Goal: Information Seeking & Learning: Learn about a topic

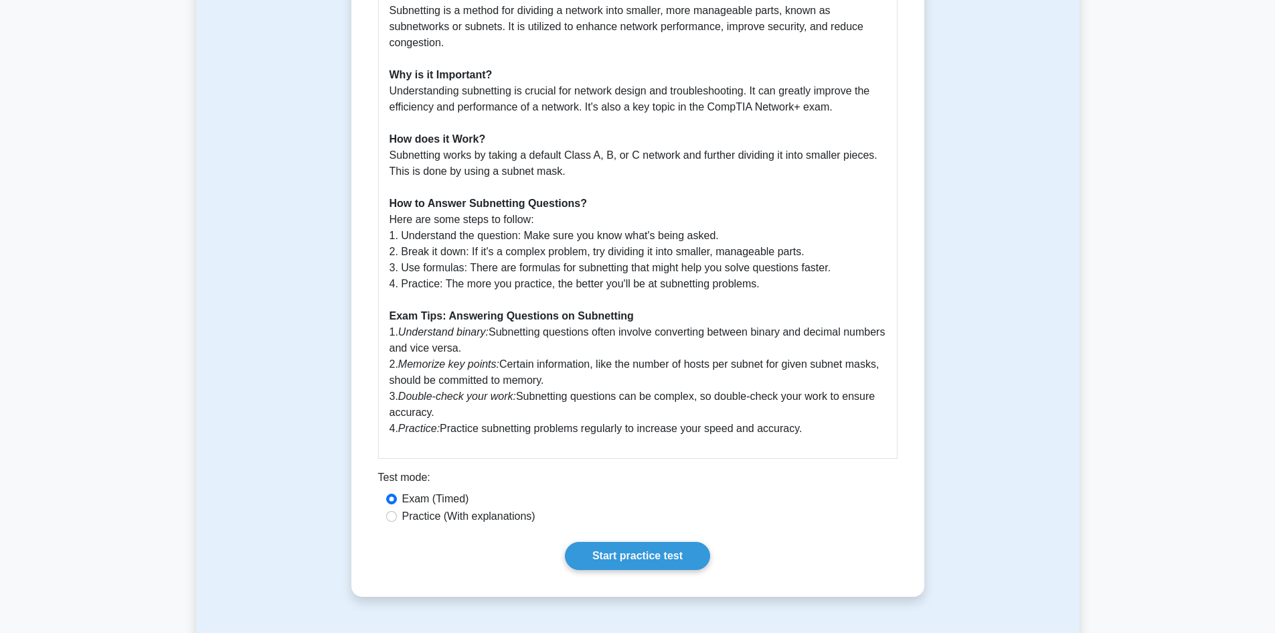
scroll to position [602, 0]
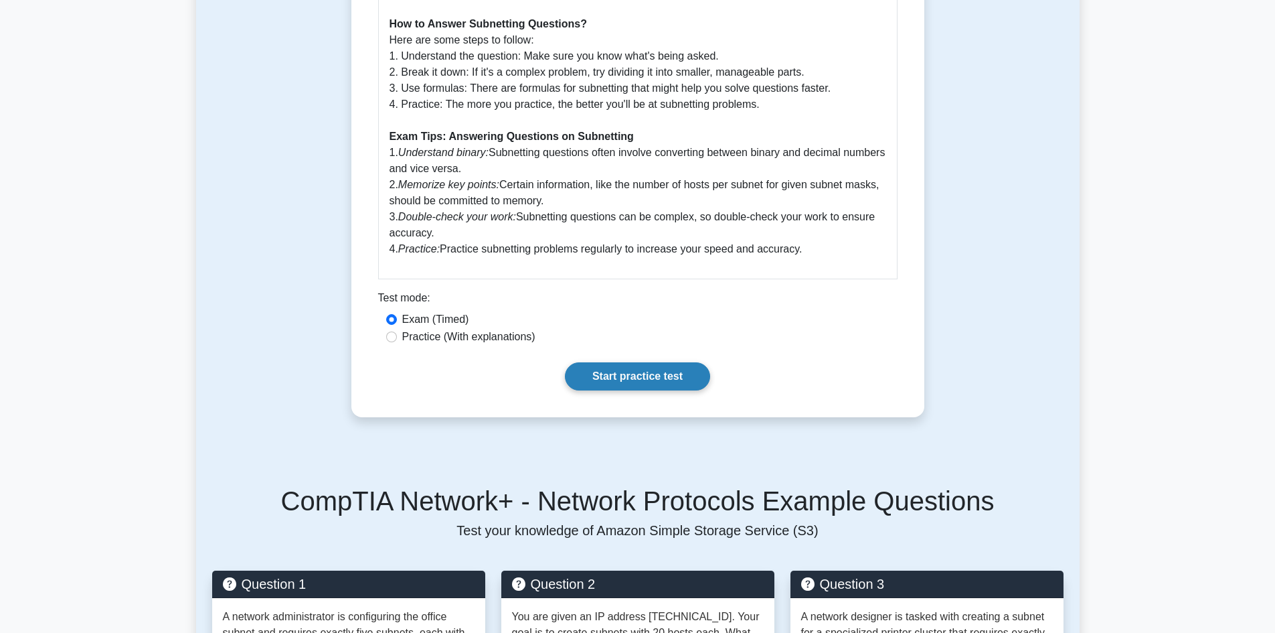
click at [586, 377] on link "Start practice test" at bounding box center [637, 376] width 145 height 28
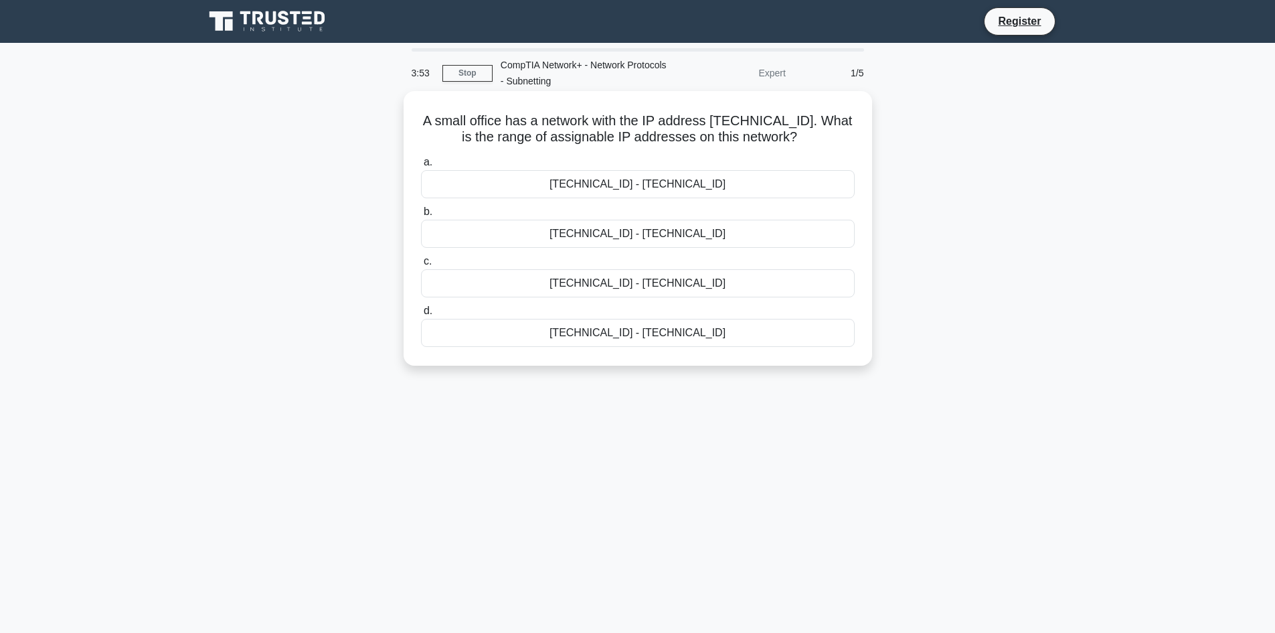
click at [685, 184] on div "192.168.100.128 - 192.168.100.158" at bounding box center [638, 184] width 434 height 28
click at [421, 167] on input "a. 192.168.100.128 - 192.168.100.158" at bounding box center [421, 162] width 0 height 9
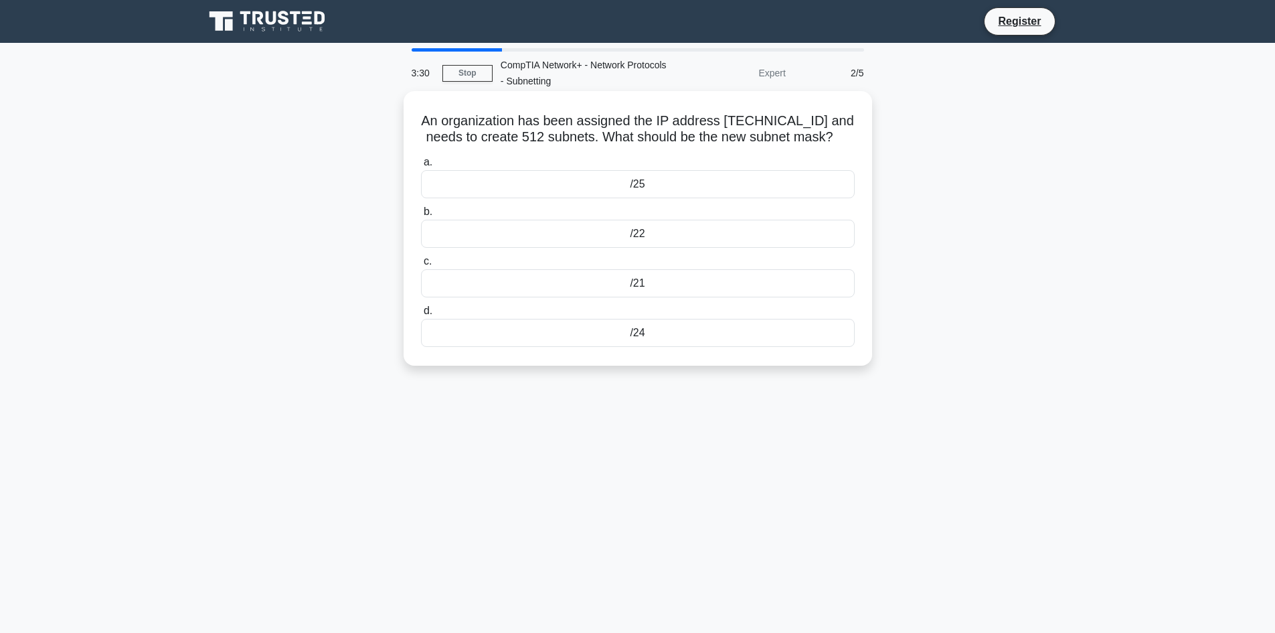
click at [716, 173] on div "/25" at bounding box center [638, 184] width 434 height 28
click at [421, 167] on input "a. /25" at bounding box center [421, 162] width 0 height 9
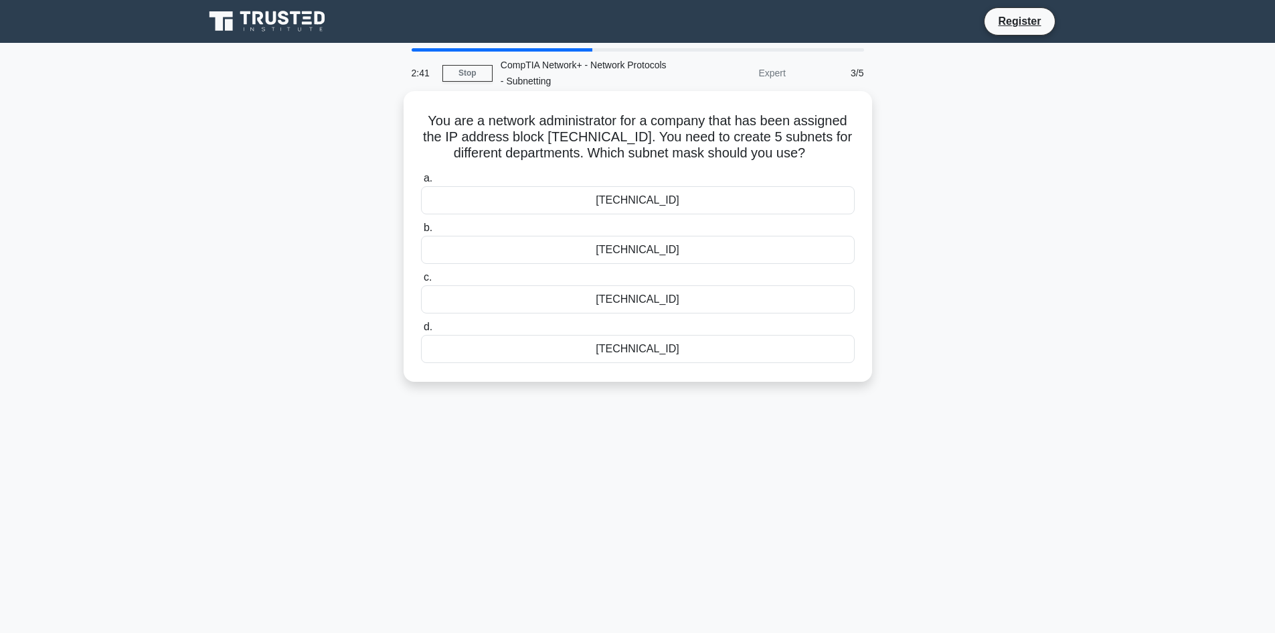
click at [662, 355] on div "255.255.255.224" at bounding box center [638, 349] width 434 height 28
click at [421, 331] on input "d. 255.255.255.224" at bounding box center [421, 327] width 0 height 9
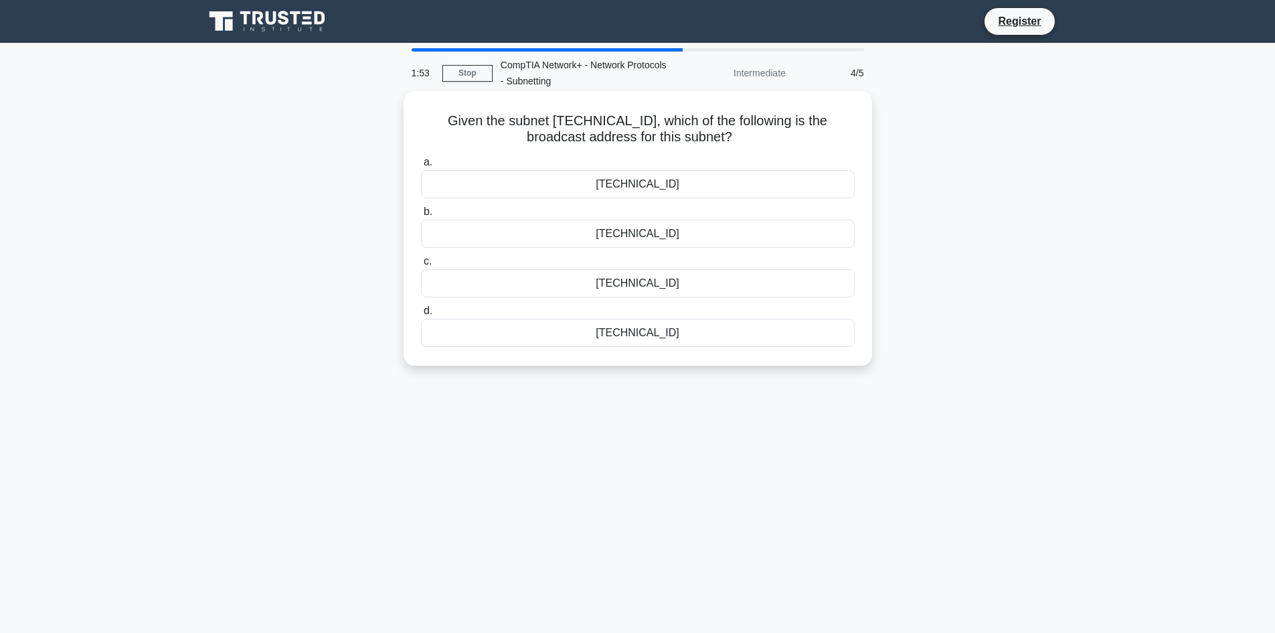
click at [687, 186] on div "192.168.45.207" at bounding box center [638, 184] width 434 height 28
click at [421, 167] on input "a. 192.168.45.207" at bounding box center [421, 162] width 0 height 9
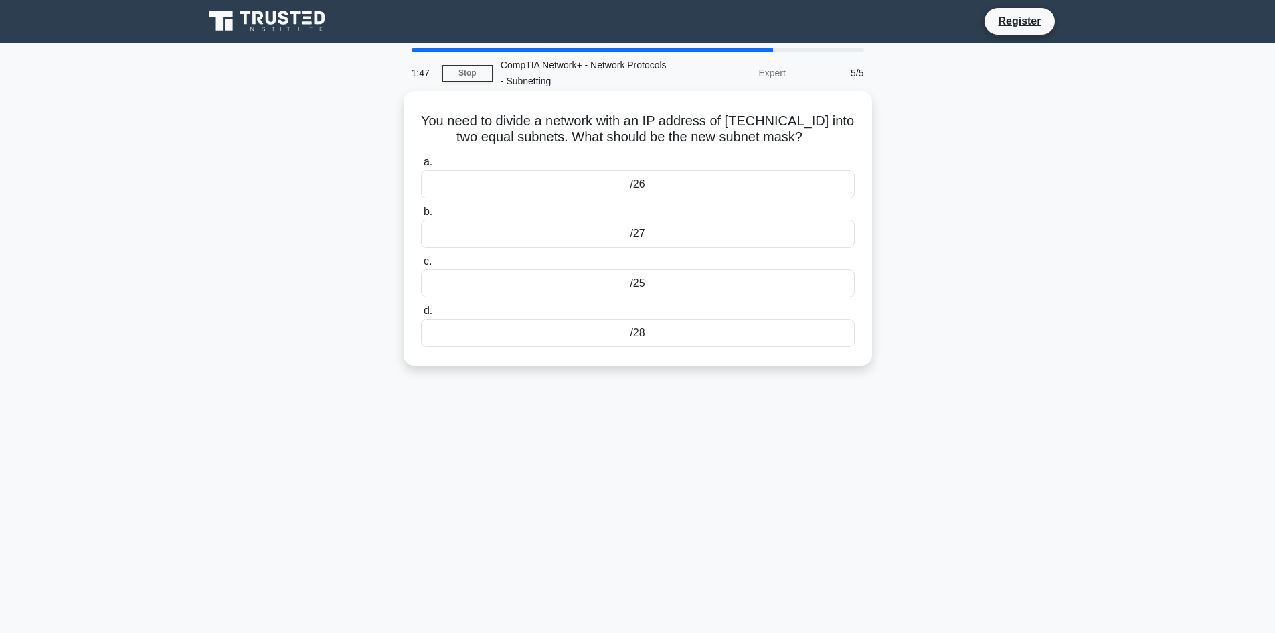
click at [664, 284] on div "/25" at bounding box center [638, 283] width 434 height 28
click at [421, 266] on input "c. /25" at bounding box center [421, 261] width 0 height 9
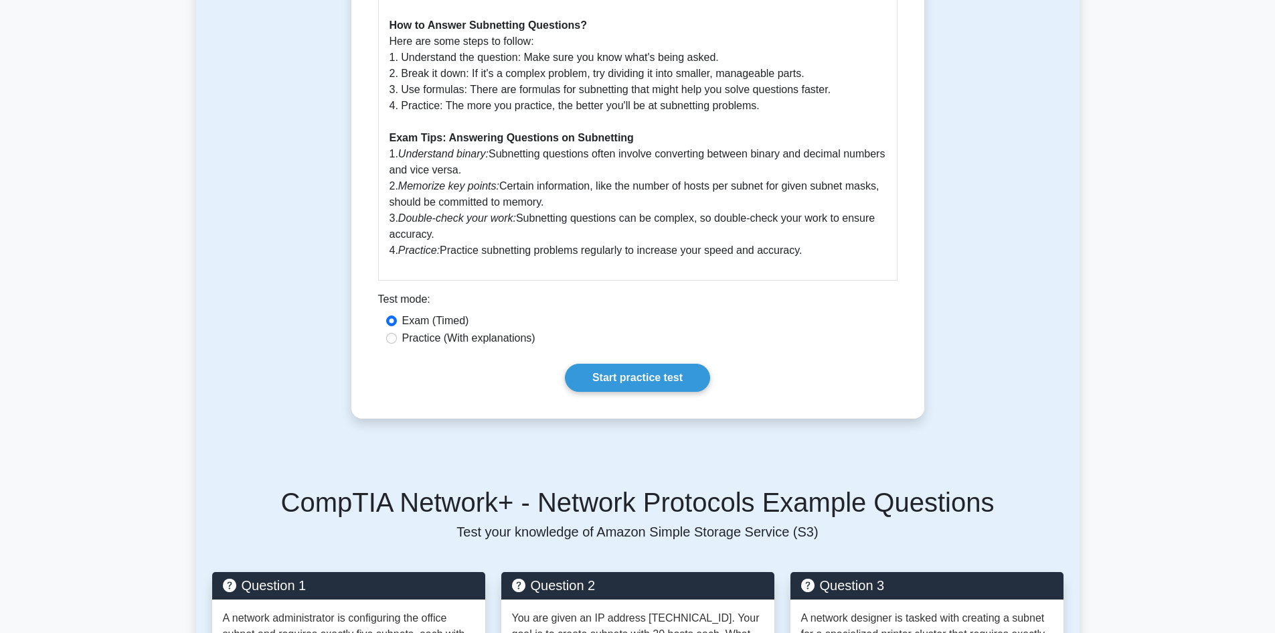
scroll to position [602, 0]
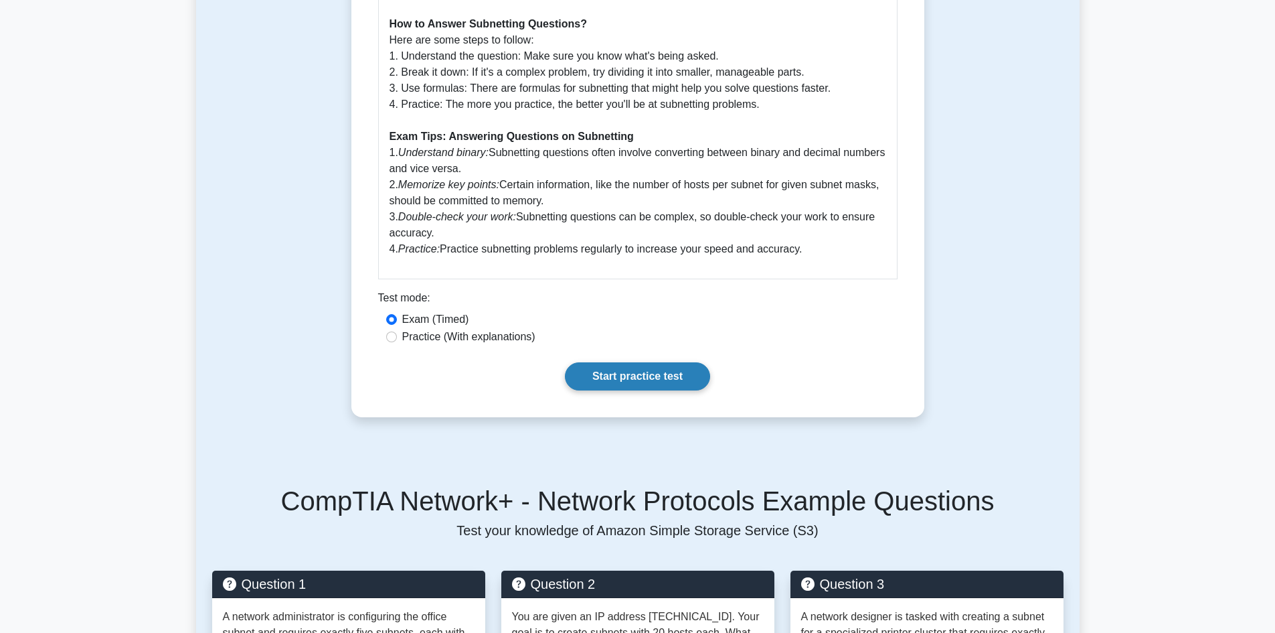
click at [627, 363] on link "Start practice test" at bounding box center [637, 376] width 145 height 28
click at [470, 341] on label "Practice (With explanations)" at bounding box center [468, 337] width 133 height 16
click at [397, 341] on input "Practice (With explanations)" at bounding box center [391, 336] width 11 height 11
radio input "true"
click at [660, 382] on link "Start practice test" at bounding box center [637, 376] width 145 height 28
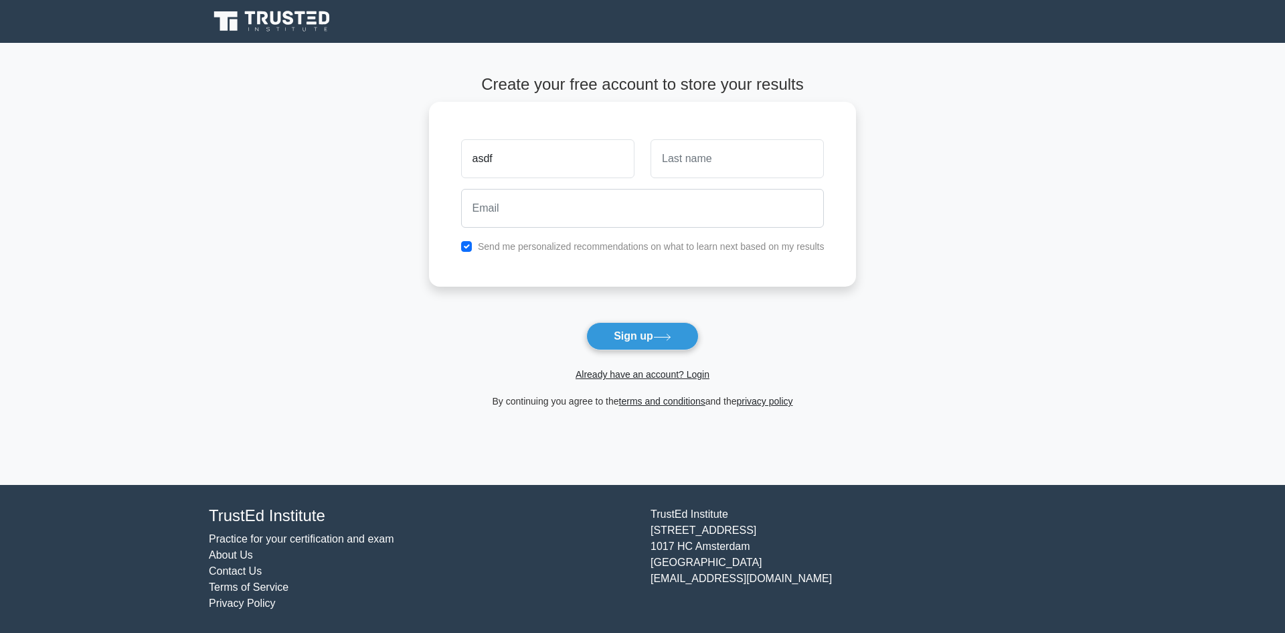
type input "asdf"
click at [685, 165] on input "text" at bounding box center [737, 158] width 173 height 39
type input "asdf"
click at [641, 210] on input "email" at bounding box center [642, 208] width 363 height 39
type input "asdfasdfa@gmail.com"
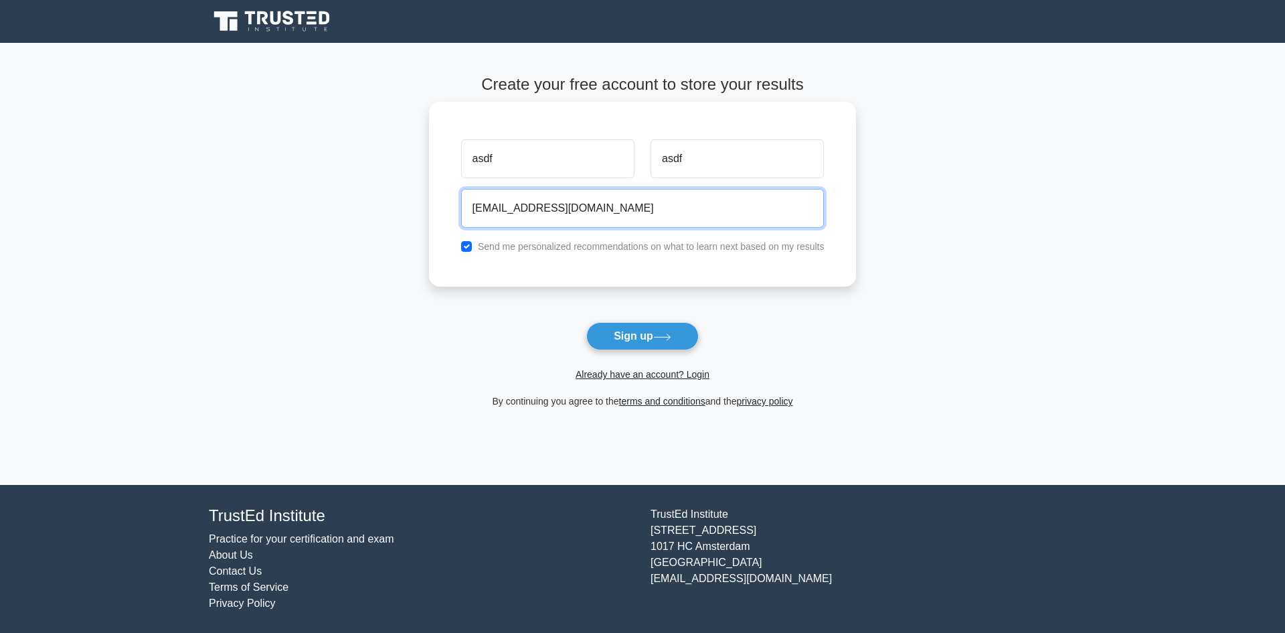
click at [586, 322] on button "Sign up" at bounding box center [642, 336] width 112 height 28
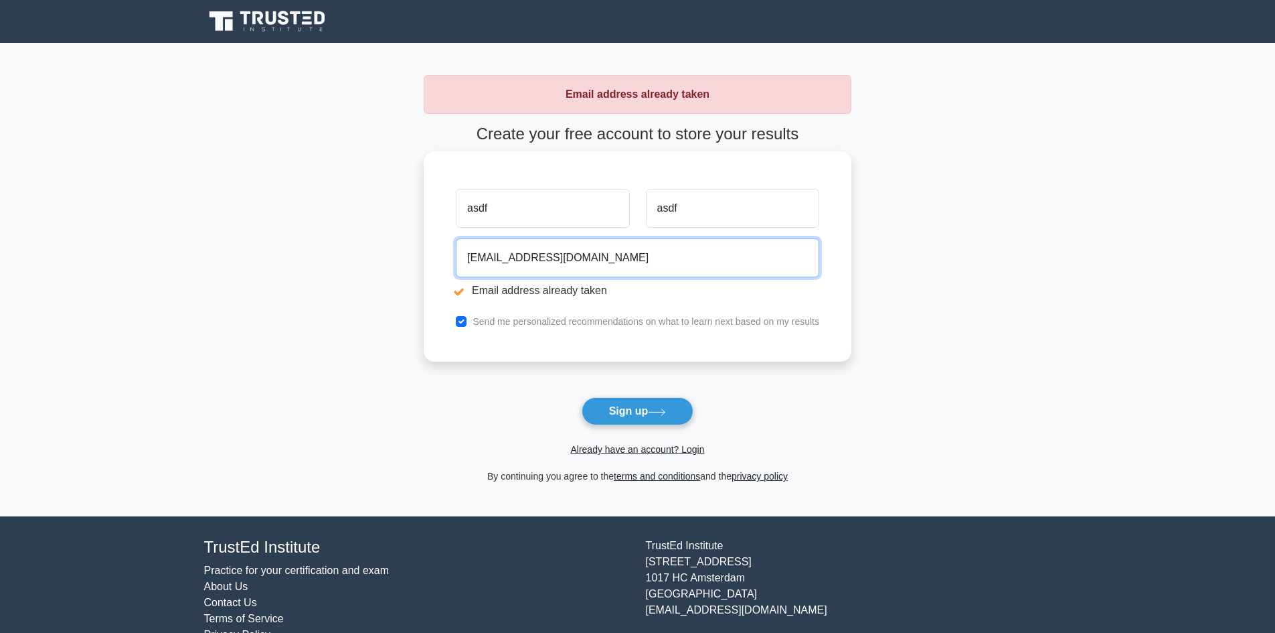
click at [505, 263] on input "[EMAIL_ADDRESS][DOMAIN_NAME]" at bounding box center [637, 257] width 363 height 39
type input "[EMAIL_ADDRESS][DOMAIN_NAME]"
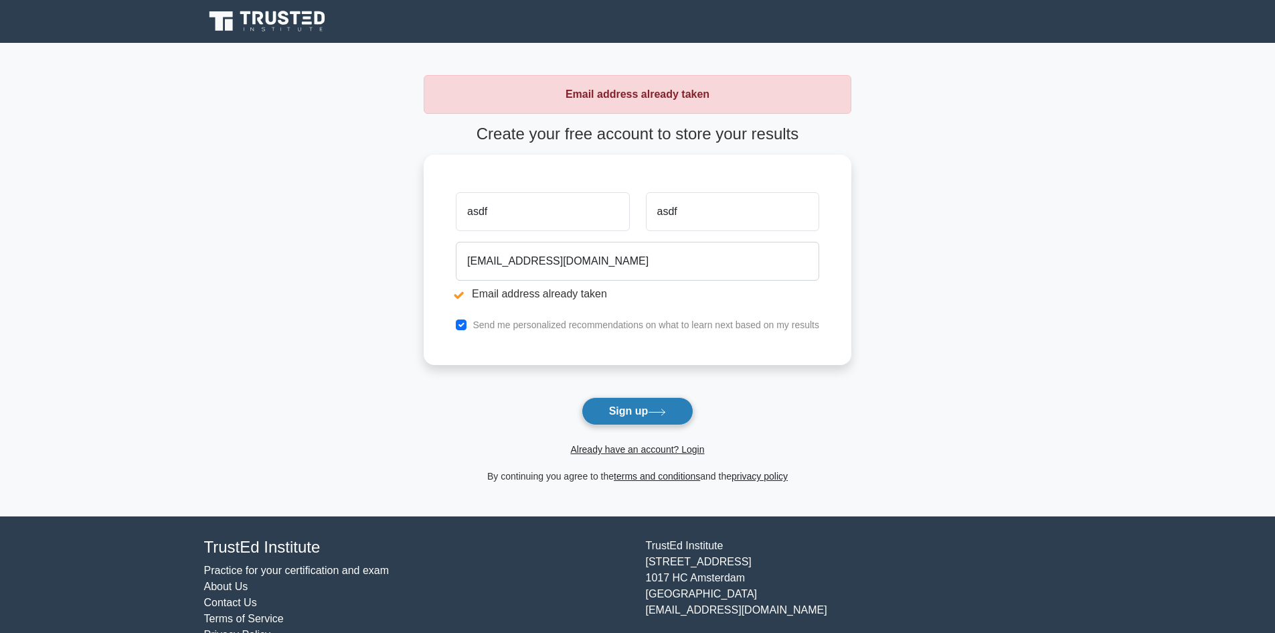
click at [610, 416] on button "Sign up" at bounding box center [638, 411] width 112 height 28
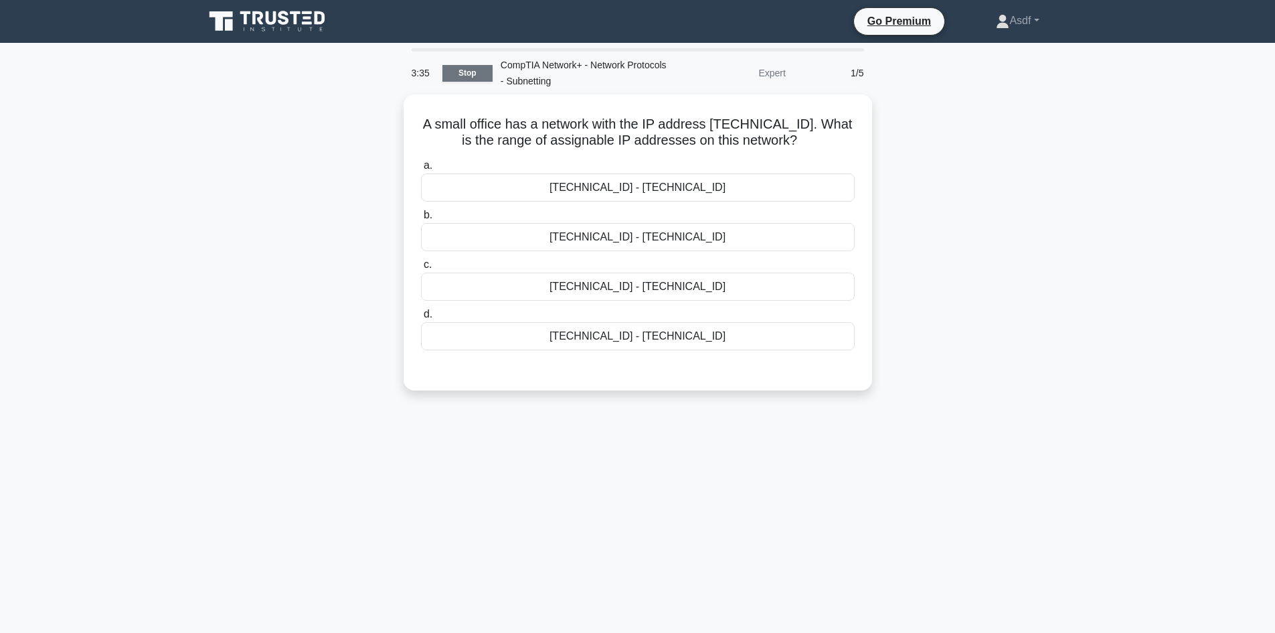
click at [448, 70] on link "Stop" at bounding box center [467, 73] width 50 height 17
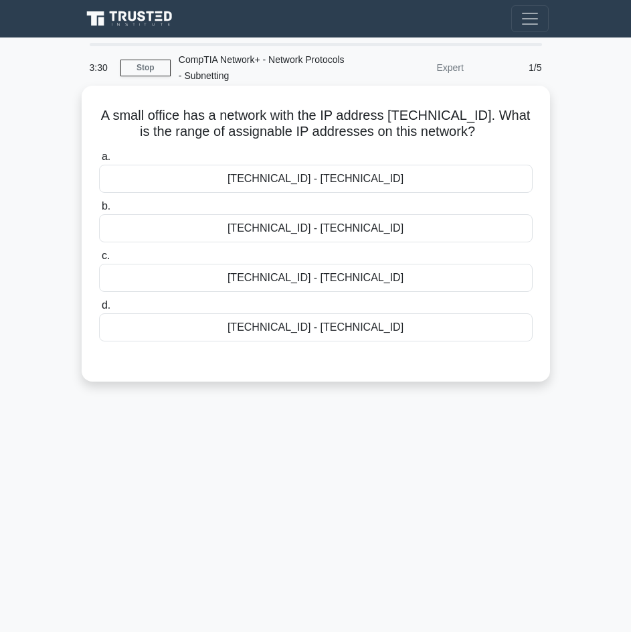
click at [236, 135] on h5 "A small office has a network with the IP address [TECHNICAL_ID]. What is the ra…" at bounding box center [316, 123] width 436 height 33
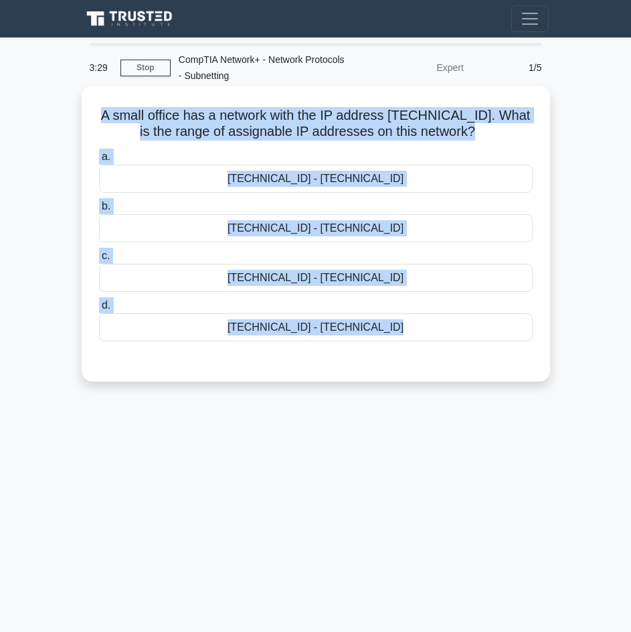
drag, startPoint x: 236, startPoint y: 135, endPoint x: 406, endPoint y: 339, distance: 266.2
click at [406, 339] on div "A small office has a network with the IP address 192.168.100.128/27. What is th…" at bounding box center [316, 233] width 458 height 285
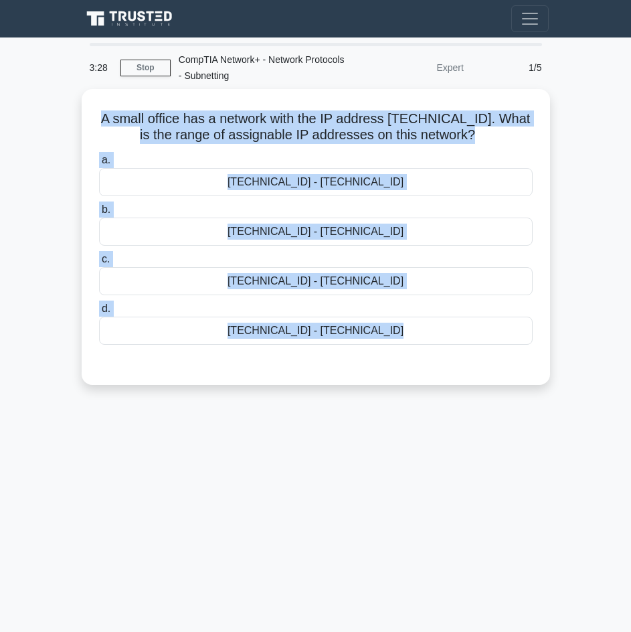
copy div "A small office has a network with the IP address 192.168.100.128/27. What is th…"
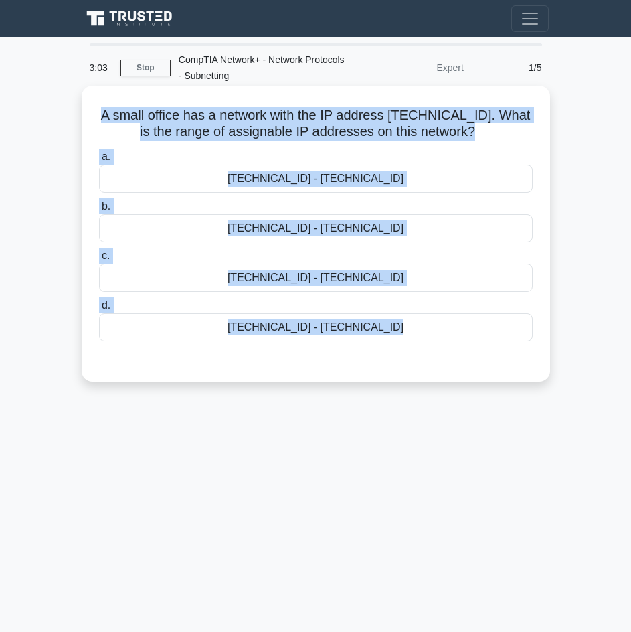
click at [538, 299] on div "d. 192.168.100.129 - 192.168.100.159" at bounding box center [316, 319] width 450 height 44
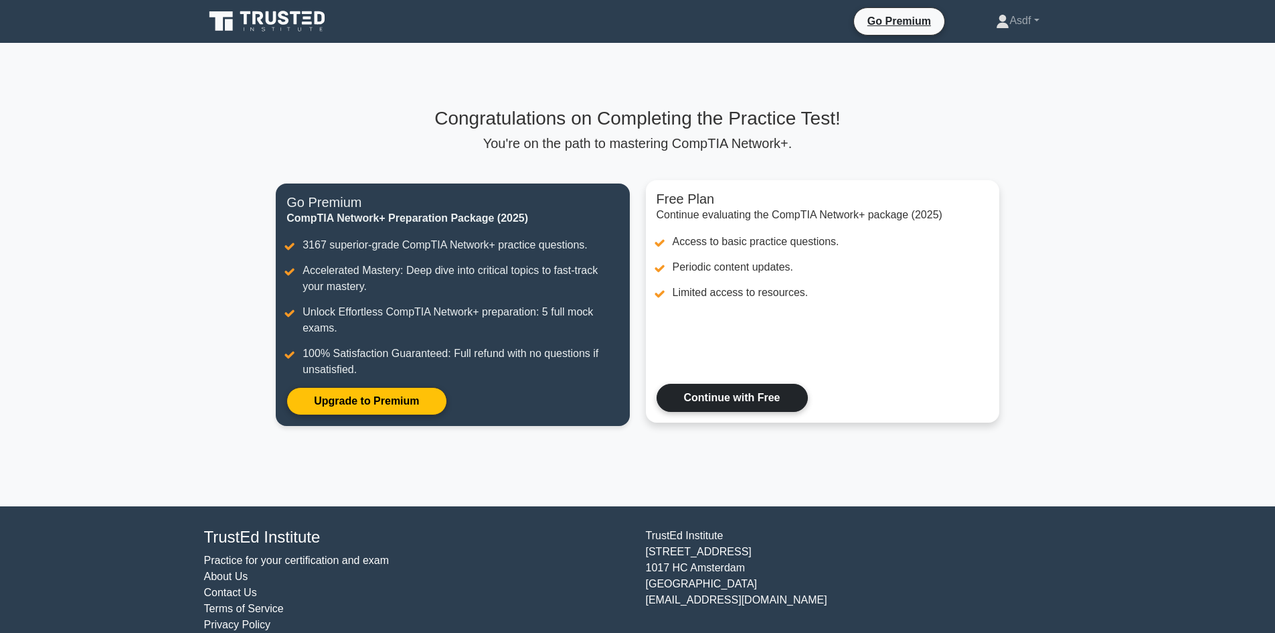
drag, startPoint x: 21, startPoint y: 0, endPoint x: 791, endPoint y: 394, distance: 864.6
click at [791, 394] on link "Continue with Free" at bounding box center [732, 398] width 151 height 28
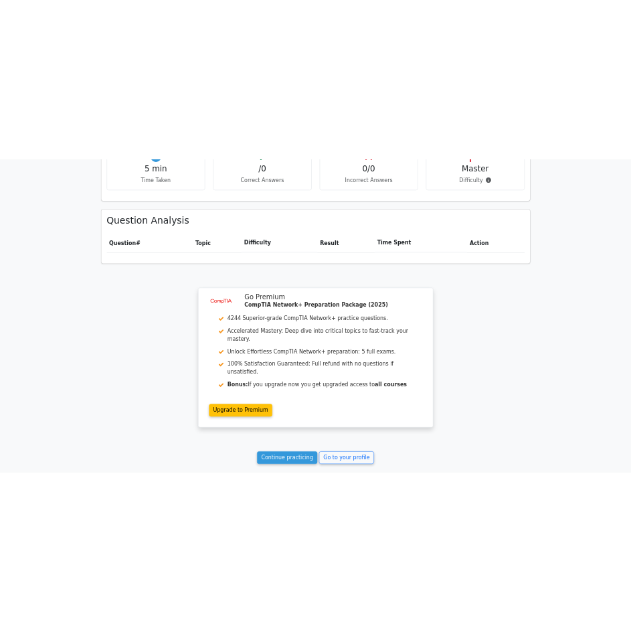
scroll to position [803, 0]
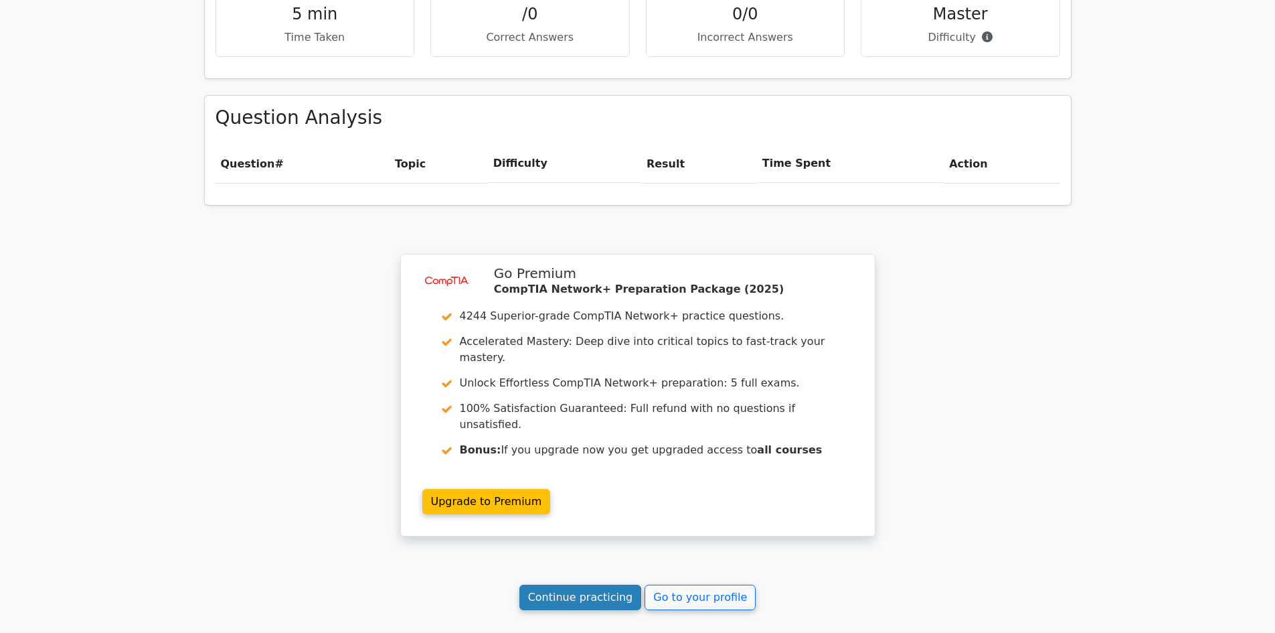
click at [612, 584] on link "Continue practicing" at bounding box center [580, 596] width 123 height 25
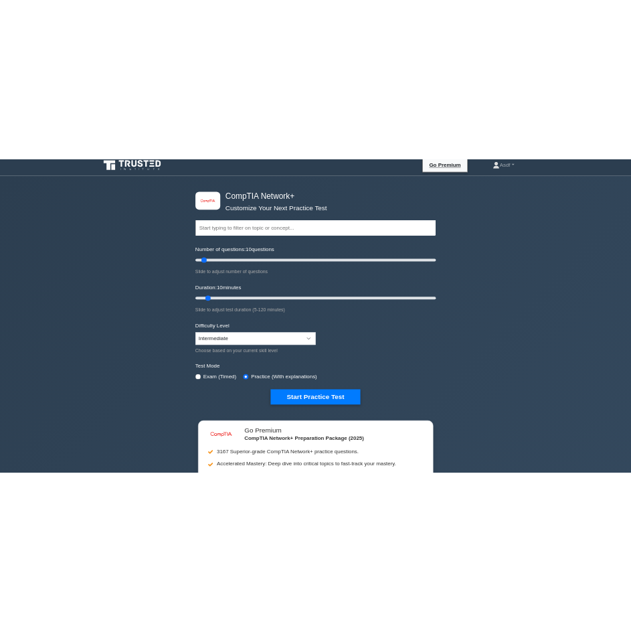
scroll to position [201, 0]
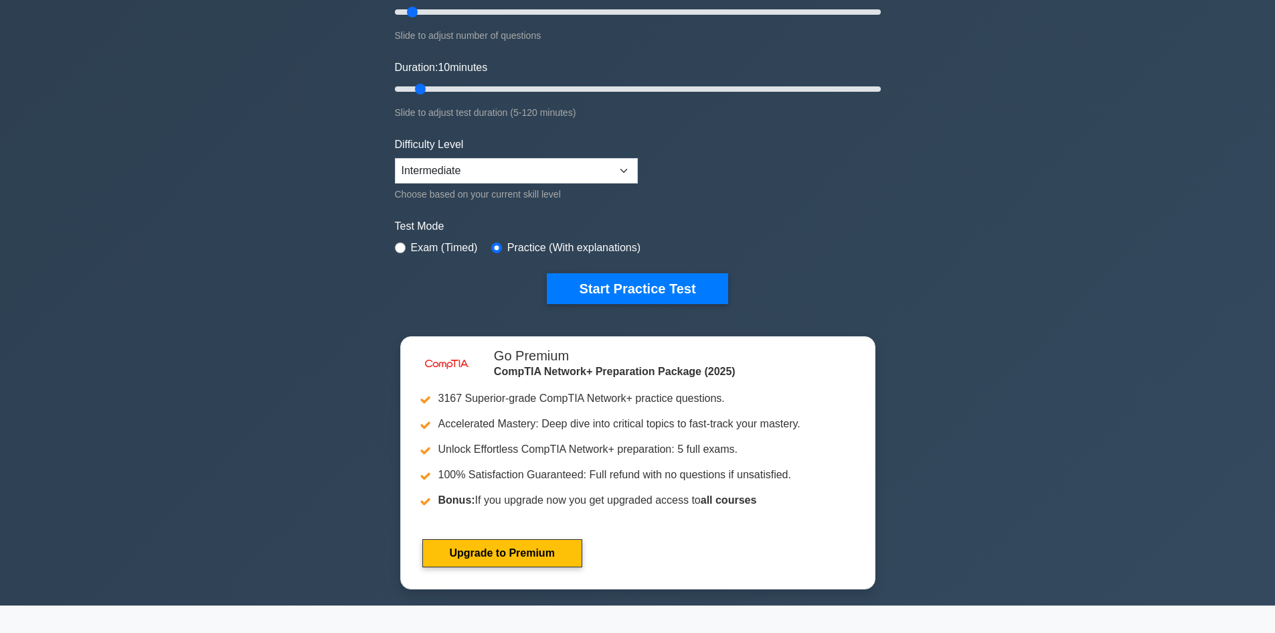
click at [732, 284] on div "Start Practice Test" at bounding box center [638, 288] width 486 height 31
click at [715, 286] on button "Start Practice Test" at bounding box center [637, 288] width 181 height 31
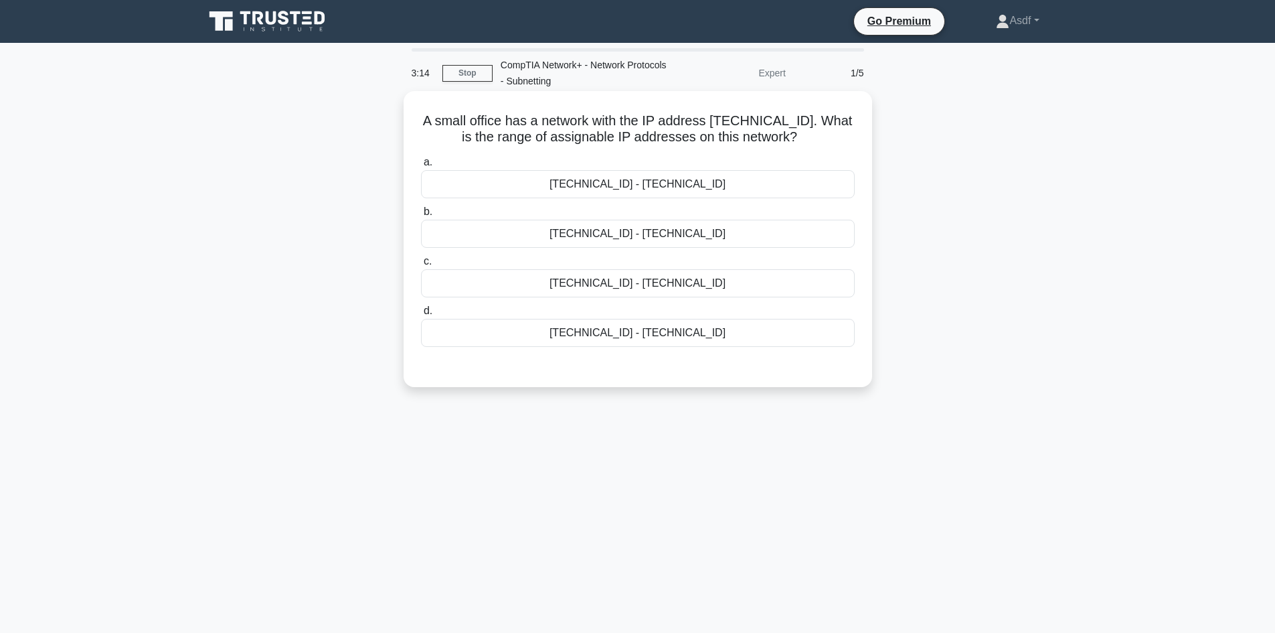
click at [639, 189] on div "[TECHNICAL_ID] - [TECHNICAL_ID]" at bounding box center [638, 184] width 434 height 28
click at [421, 167] on input "a. [TECHNICAL_ID] - [TECHNICAL_ID]" at bounding box center [421, 162] width 0 height 9
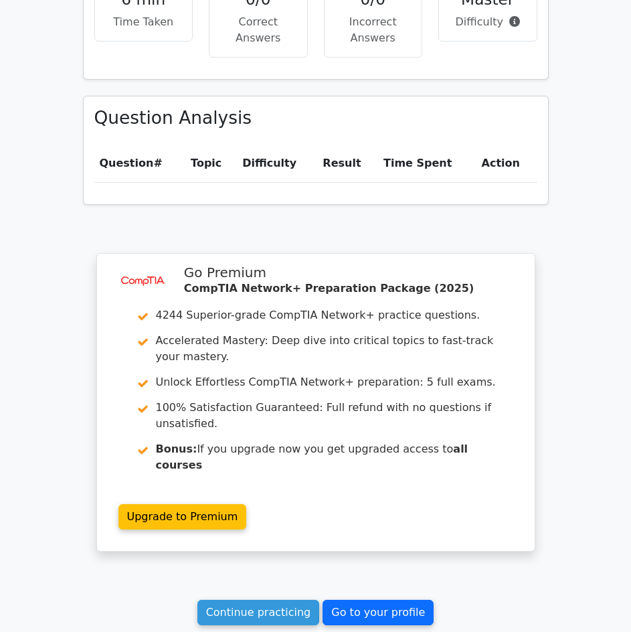
scroll to position [870, 0]
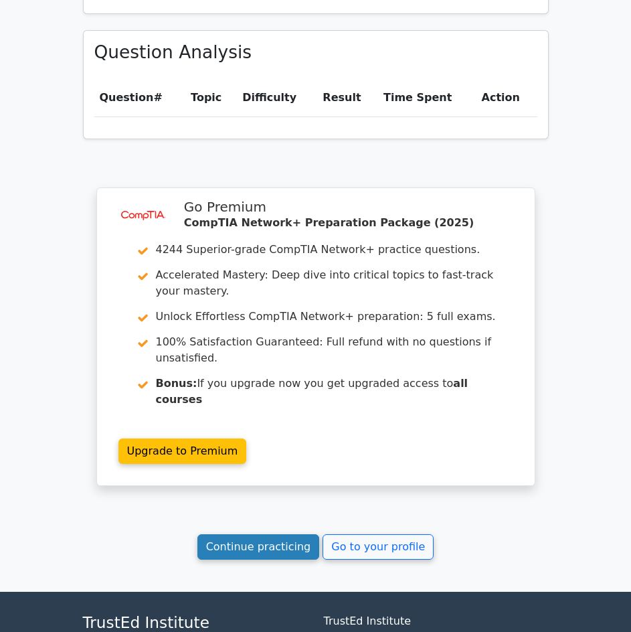
click at [295, 534] on link "Continue practicing" at bounding box center [258, 546] width 123 height 25
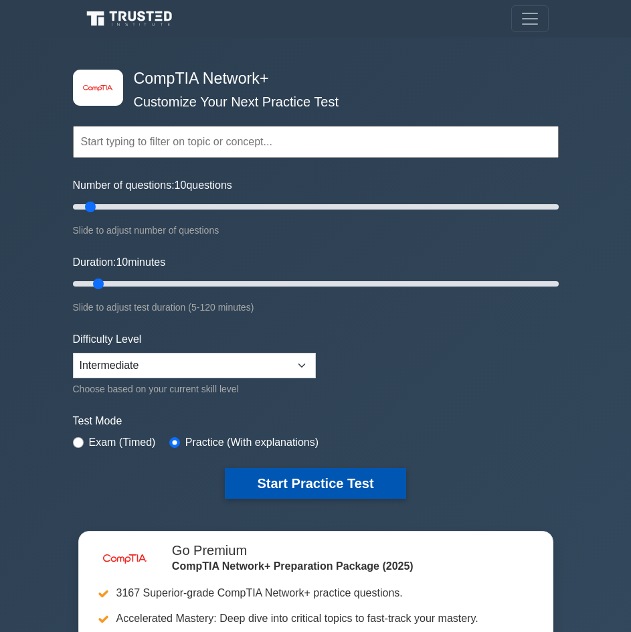
click at [335, 475] on button "Start Practice Test" at bounding box center [315, 483] width 181 height 31
